Goal: Transaction & Acquisition: Purchase product/service

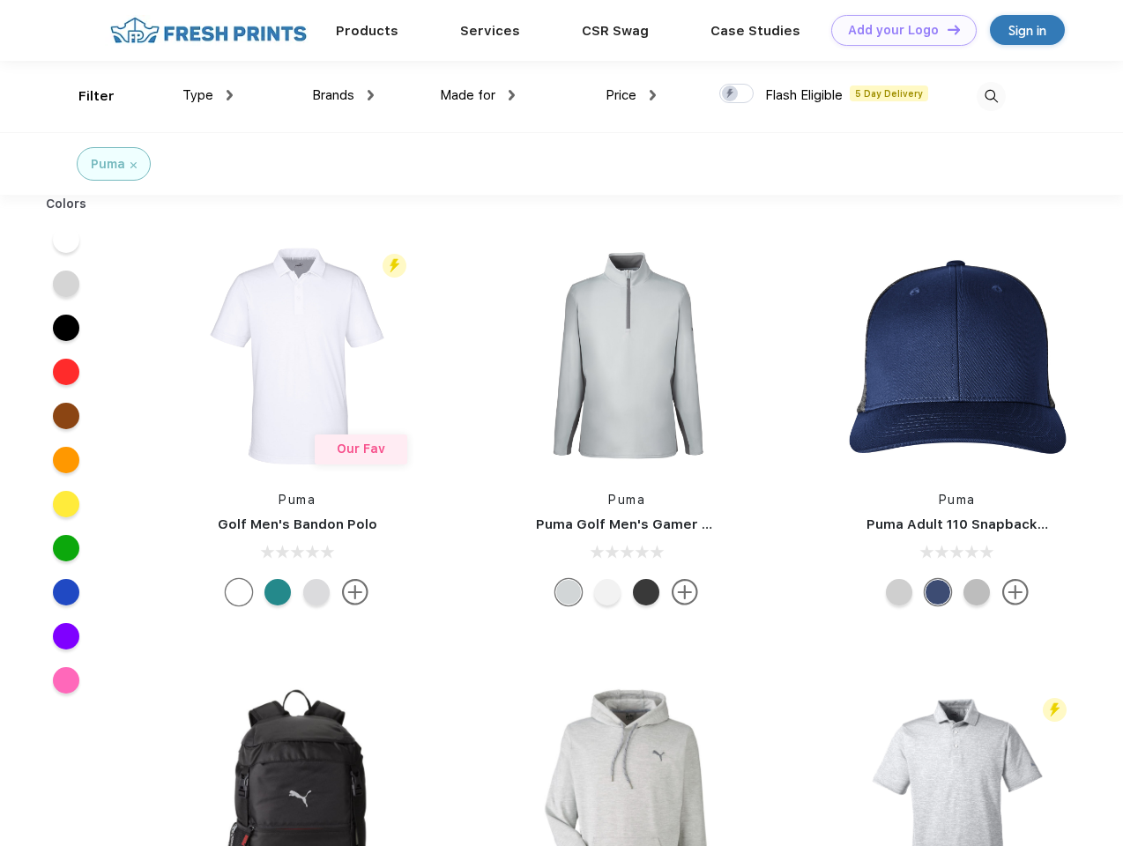
scroll to position [1, 0]
click at [897, 30] on link "Add your Logo Design Tool" at bounding box center [903, 30] width 145 height 31
click at [0, 0] on div "Design Tool" at bounding box center [0, 0] width 0 height 0
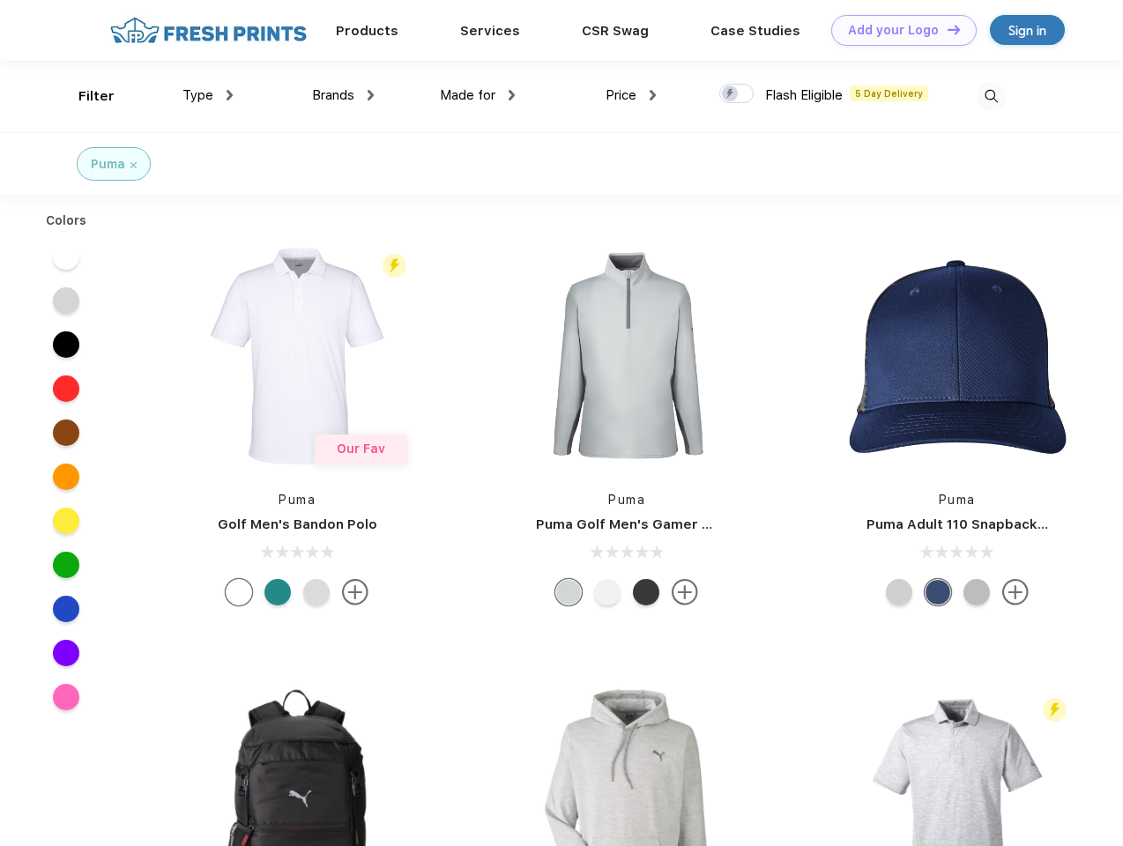
click at [946, 29] on link "Add your Logo Design Tool" at bounding box center [903, 30] width 145 height 31
click at [85, 96] on div "Filter" at bounding box center [96, 96] width 36 height 20
click at [208, 95] on span "Type" at bounding box center [197, 95] width 31 height 16
click at [343, 95] on span "Brands" at bounding box center [333, 95] width 42 height 16
click at [478, 95] on span "Made for" at bounding box center [468, 95] width 56 height 16
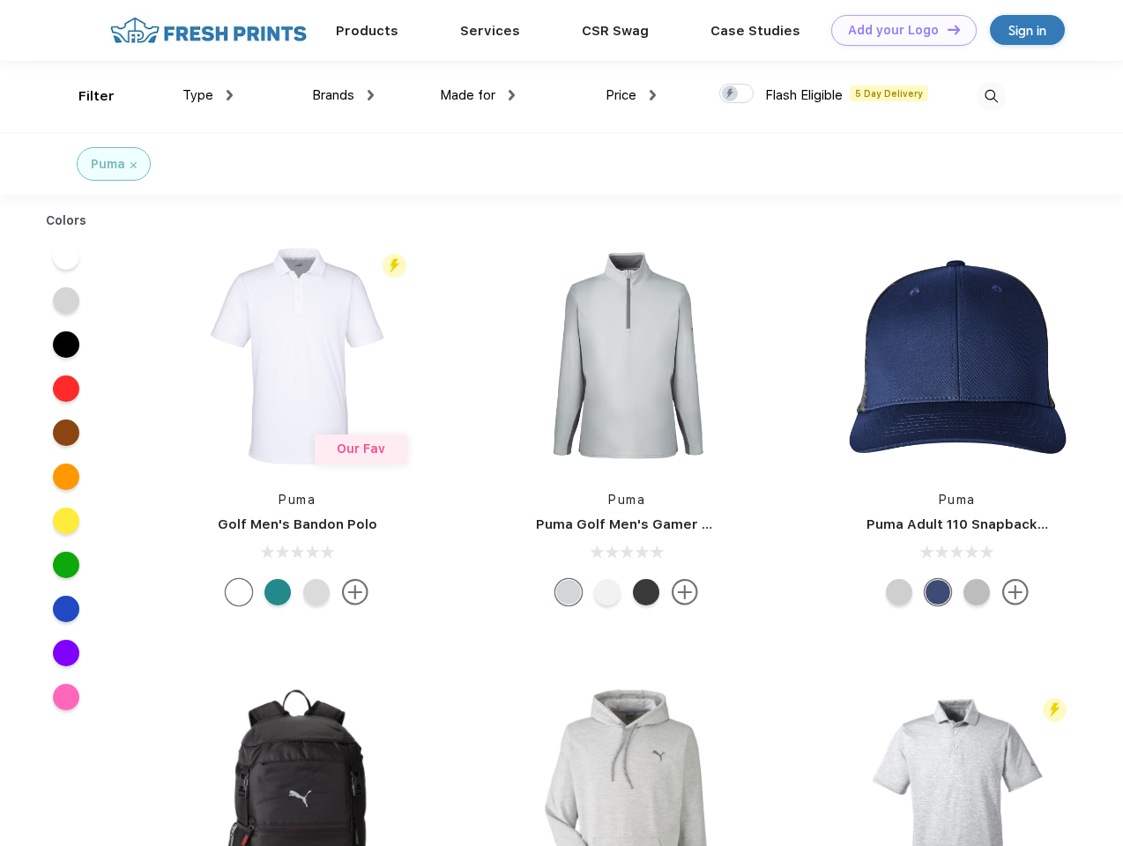
click at [631, 95] on span "Price" at bounding box center [621, 95] width 31 height 16
click at [737, 94] on div at bounding box center [736, 93] width 34 height 19
click at [731, 94] on input "checkbox" at bounding box center [724, 88] width 11 height 11
click at [991, 96] on img at bounding box center [991, 96] width 29 height 29
